Goal: Transaction & Acquisition: Purchase product/service

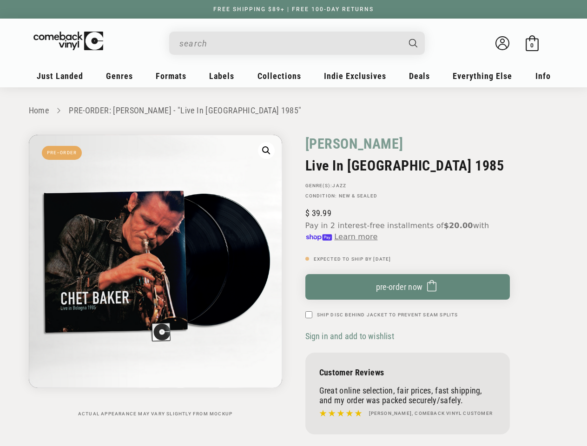
click at [294, 223] on div "[PERSON_NAME] Live In [GEOGRAPHIC_DATA] 1985 GENRE(S): Jazz Condition: New & Se…" at bounding box center [426, 287] width 265 height 304
click at [289, 43] on input "When autocomplete results are available use up and down arrows to review and en…" at bounding box center [289, 43] width 220 height 19
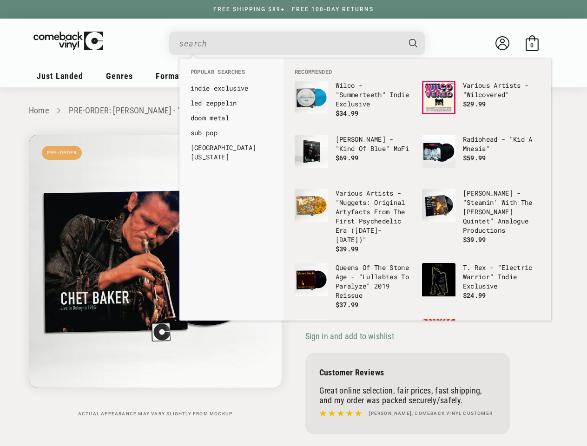
click at [266, 151] on link "[GEOGRAPHIC_DATA][US_STATE]" at bounding box center [231, 152] width 82 height 19
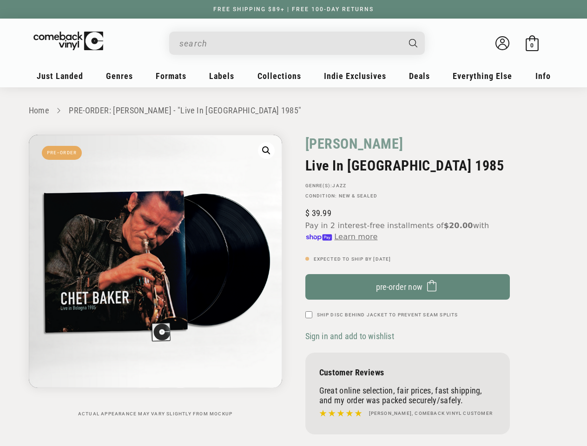
click at [407, 287] on span "pre-order now" at bounding box center [399, 287] width 47 height 10
click at [351, 336] on span "Sign in and add to wishlist" at bounding box center [349, 336] width 89 height 10
